Goal: Navigation & Orientation: Find specific page/section

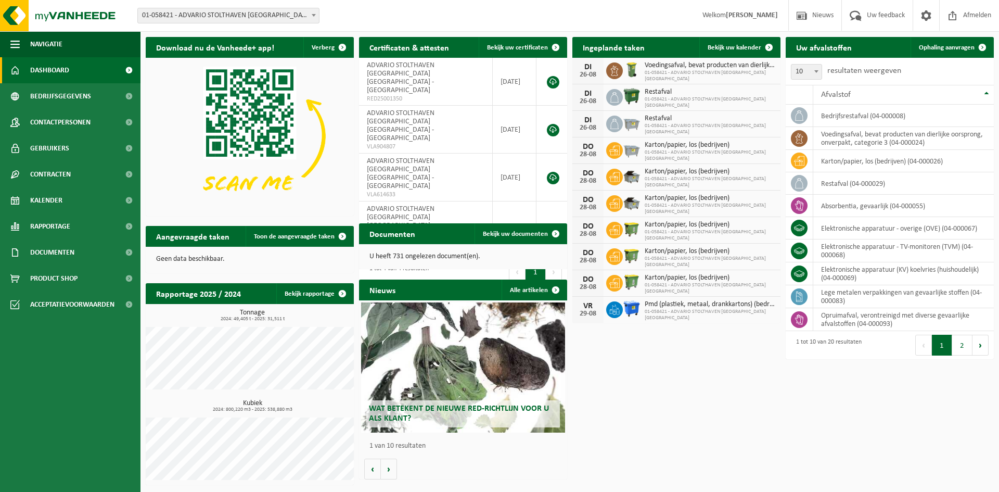
click at [470, 400] on h2 "Wat betekent de nieuwe RED-richtlijn voor u als klant?" at bounding box center [463, 413] width 194 height 27
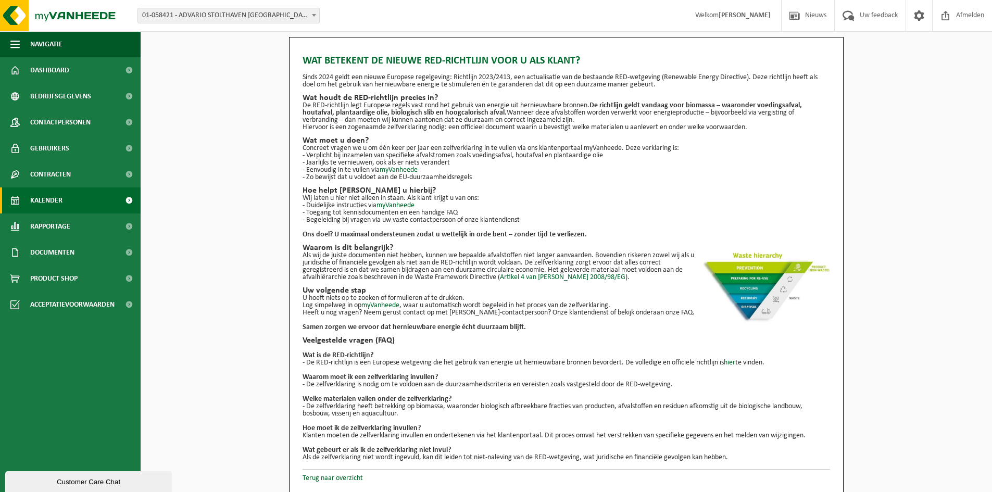
click at [48, 201] on span "Kalender" at bounding box center [46, 200] width 32 height 26
